Goal: Task Accomplishment & Management: Use online tool/utility

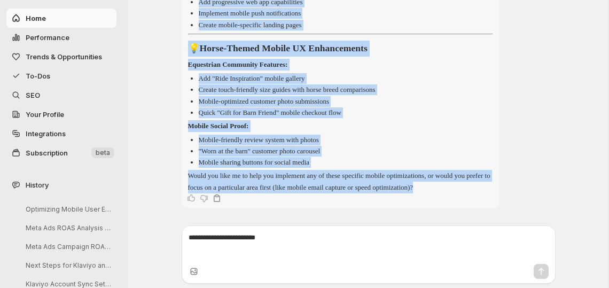
click at [329, 97] on p "Mobile-optimized customer photo submissions" at bounding box center [264, 101] width 130 height 8
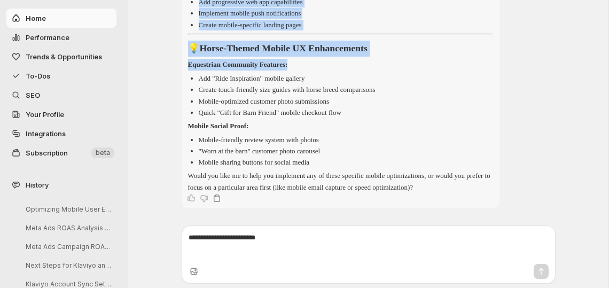
scroll to position [1711, 0]
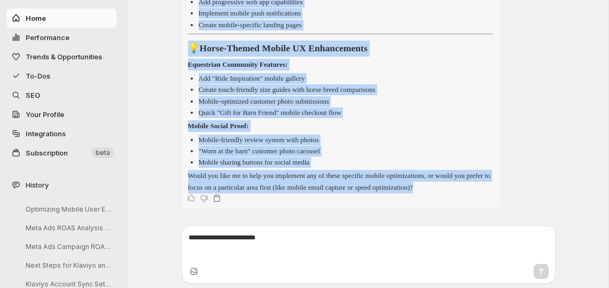
drag, startPoint x: 204, startPoint y: 81, endPoint x: 498, endPoint y: 186, distance: 312.8
copy div "🎯 Lor 9 Ipsumd SI Ametconsecte Adipiscing Elits do eius temporinc utla, etdo ma…"
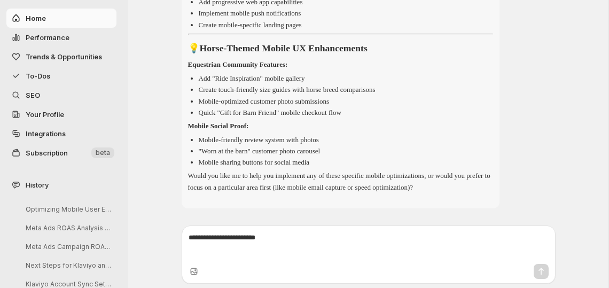
click at [50, 80] on span "To-Dos" at bounding box center [38, 76] width 25 height 9
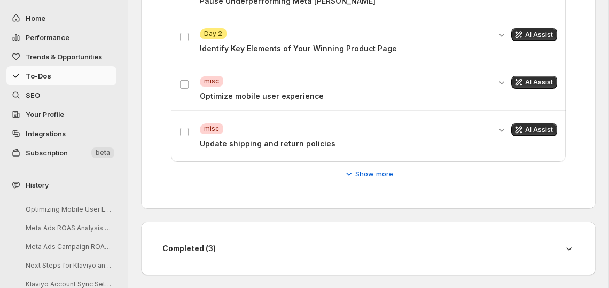
scroll to position [498, 0]
click at [531, 126] on span "AI Assist" at bounding box center [539, 130] width 28 height 9
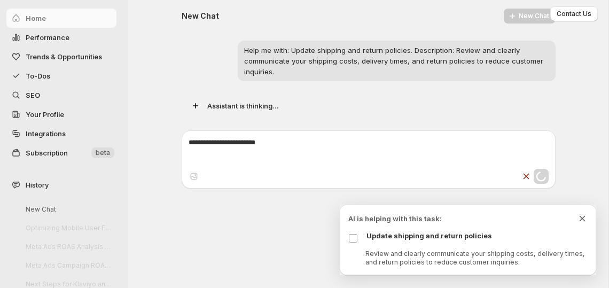
click at [580, 216] on icon "Dismiss todo indicator" at bounding box center [583, 219] width 6 height 6
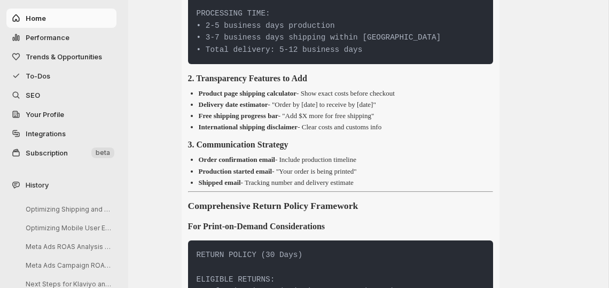
scroll to position [656, 0]
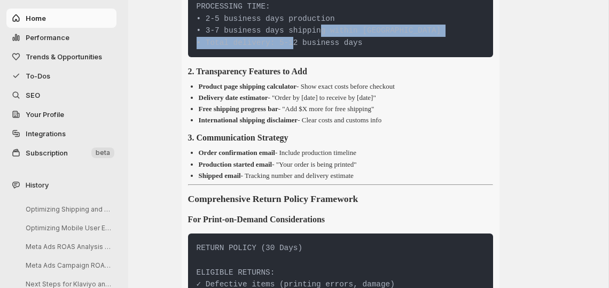
drag, startPoint x: 417, startPoint y: 167, endPoint x: 360, endPoint y: 156, distance: 58.4
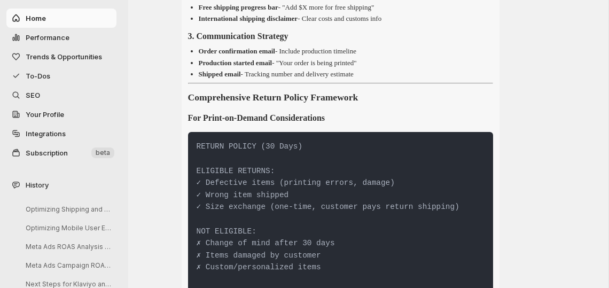
scroll to position [760, 0]
